Goal: Transaction & Acquisition: Purchase product/service

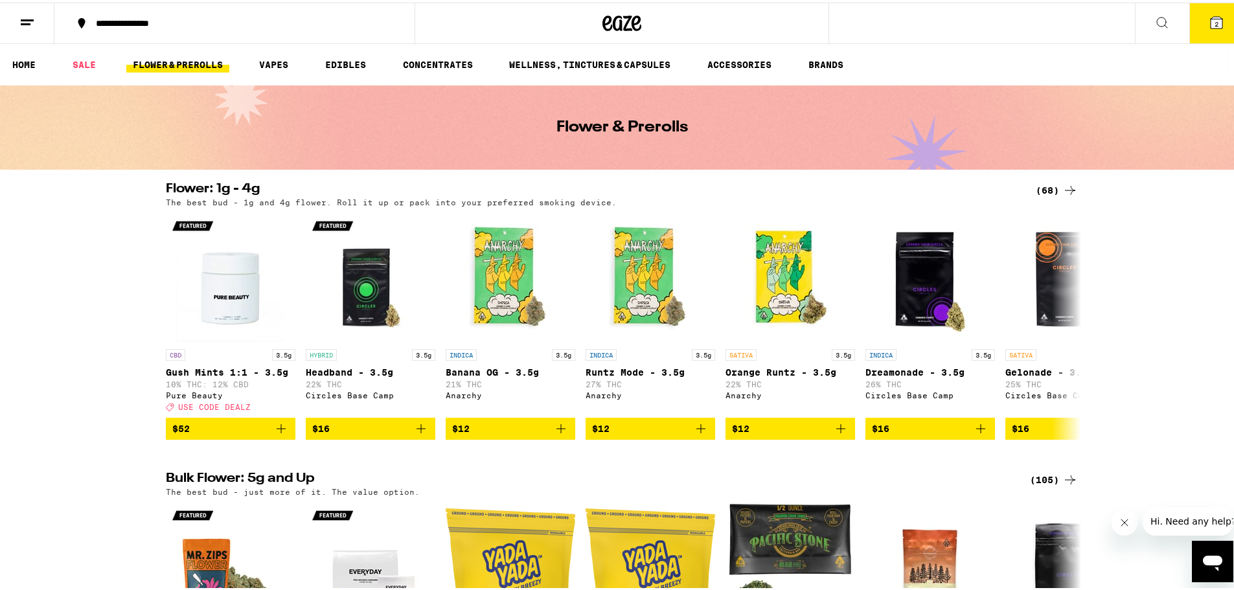
click at [1055, 190] on div "(68)" at bounding box center [1057, 188] width 42 height 16
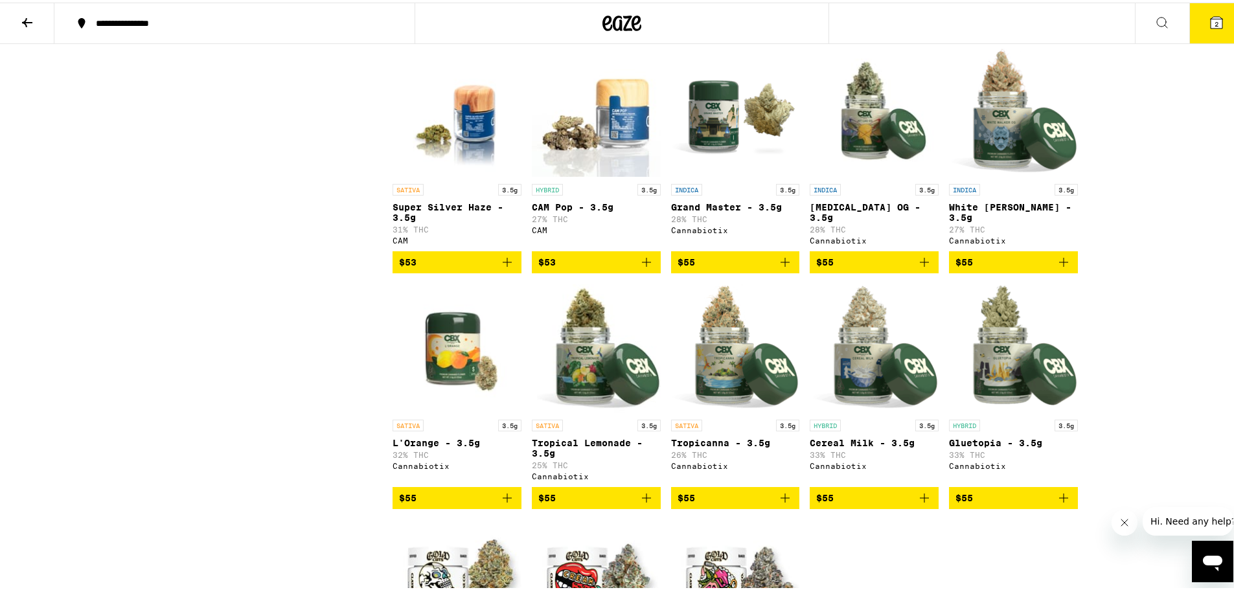
scroll to position [2915, 0]
